Goal: Find specific page/section: Find specific page/section

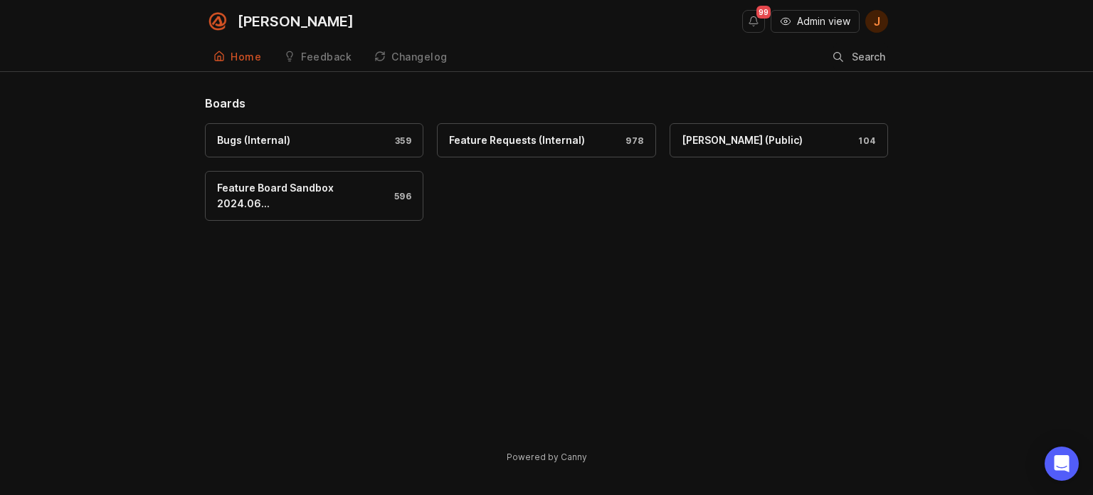
click at [818, 16] on span "Admin view" at bounding box center [823, 21] width 53 height 14
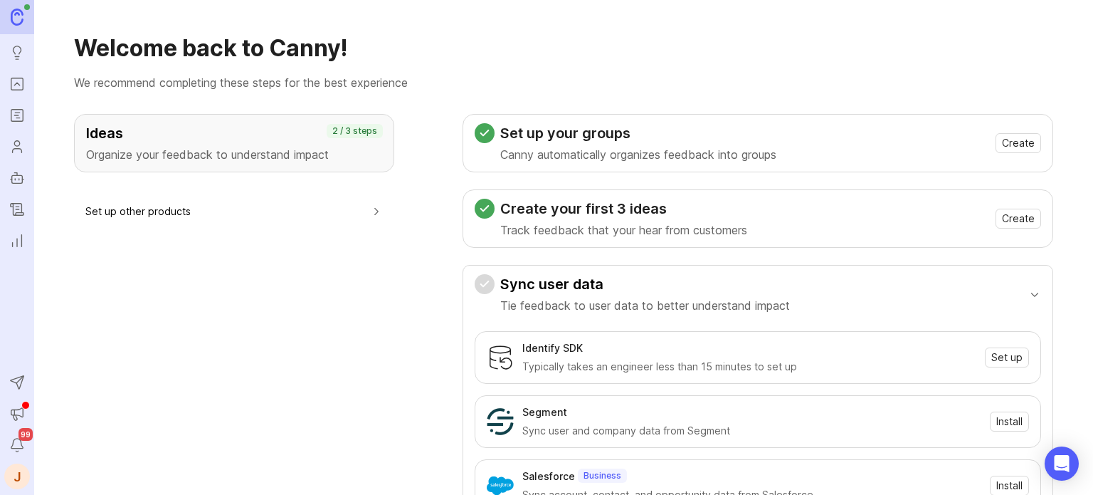
click at [6, 68] on ul "Ideas Portal Roadmaps Users Autopilot Changelog Reporting" at bounding box center [17, 126] width 34 height 253
click at [6, 76] on link "Portal" at bounding box center [17, 84] width 26 height 26
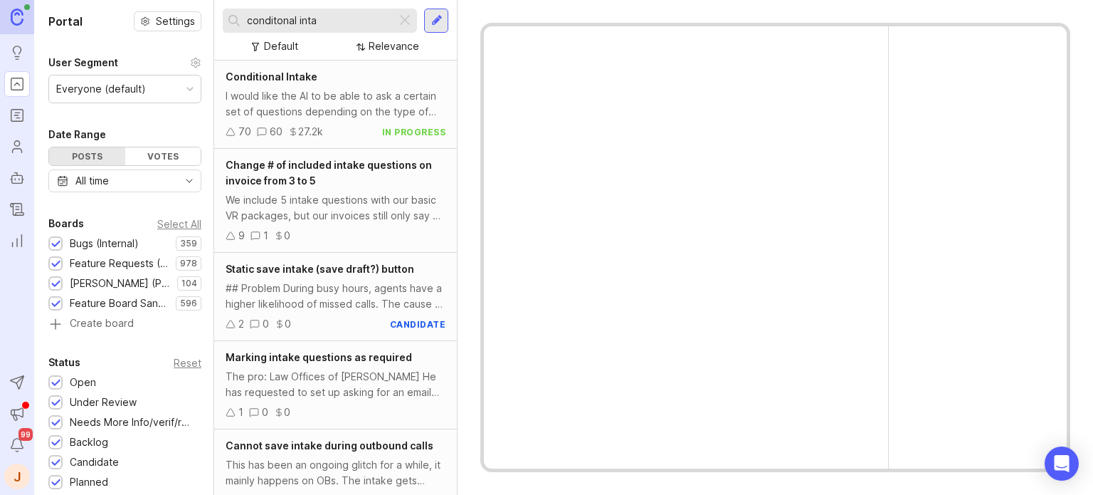
click at [310, 20] on input "conditonal inta" at bounding box center [319, 21] width 144 height 16
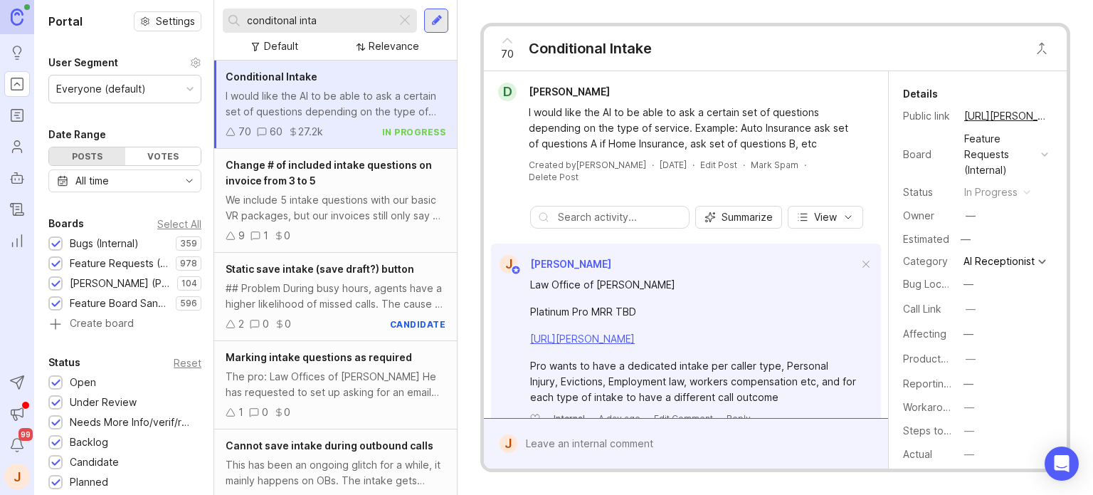
click at [310, 20] on input "conditonal inta" at bounding box center [319, 21] width 144 height 16
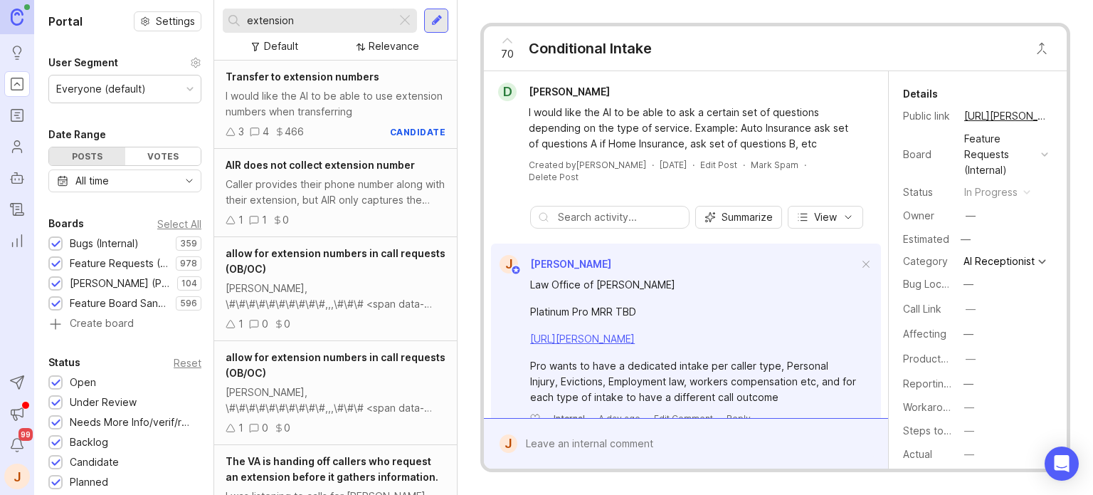
type input "extension"
click at [325, 81] on span "Transfer to extension numbers" at bounding box center [303, 76] width 154 height 12
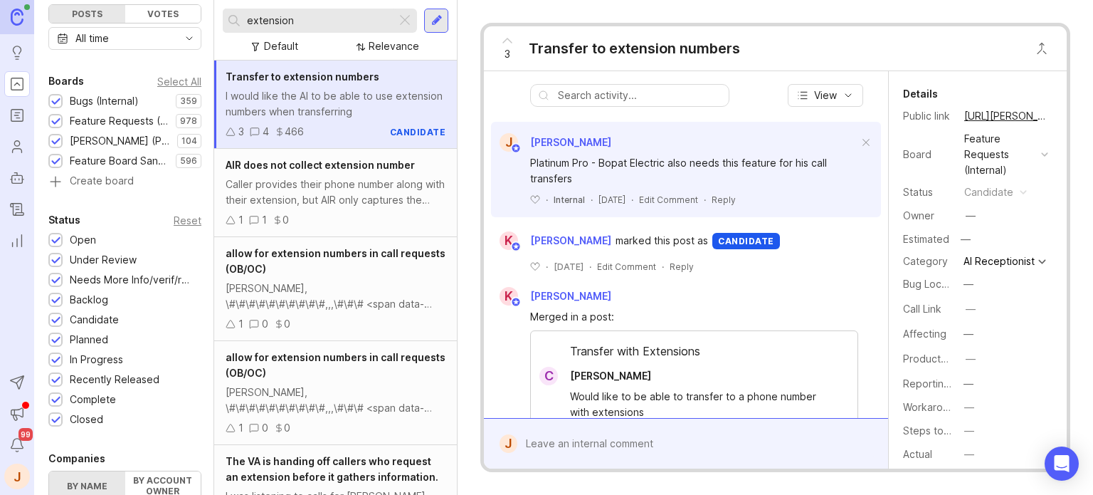
scroll to position [184, 0]
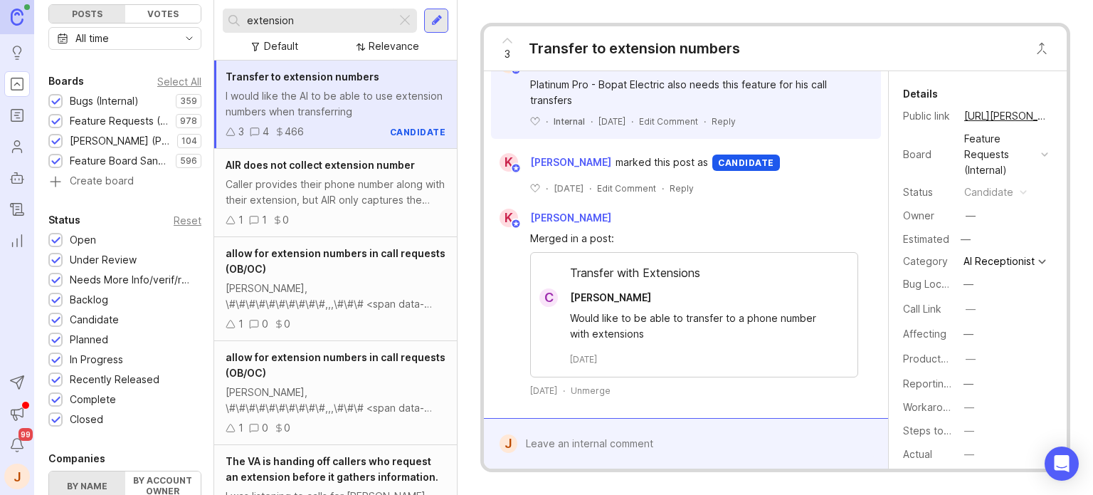
click at [645, 273] on div "Transfer with Extensions" at bounding box center [694, 276] width 327 height 24
click at [625, 292] on span "[PERSON_NAME]" at bounding box center [610, 297] width 81 height 12
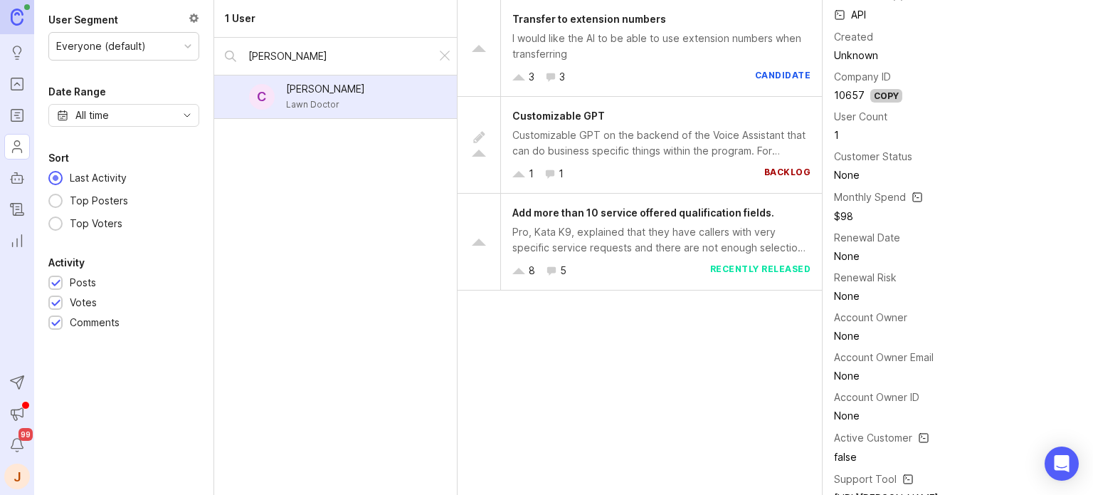
scroll to position [653, 0]
